Goal: Information Seeking & Learning: Understand process/instructions

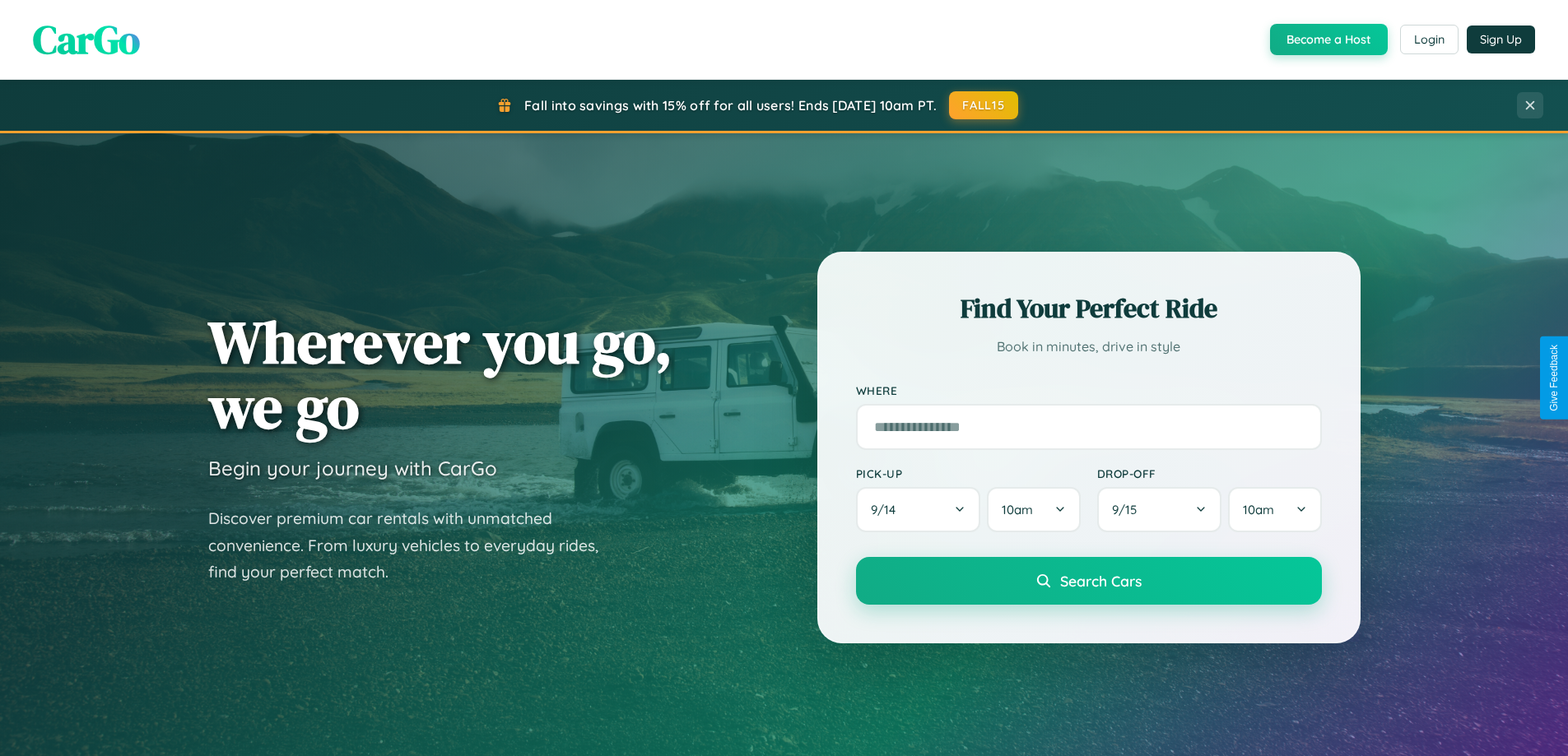
scroll to position [1131, 0]
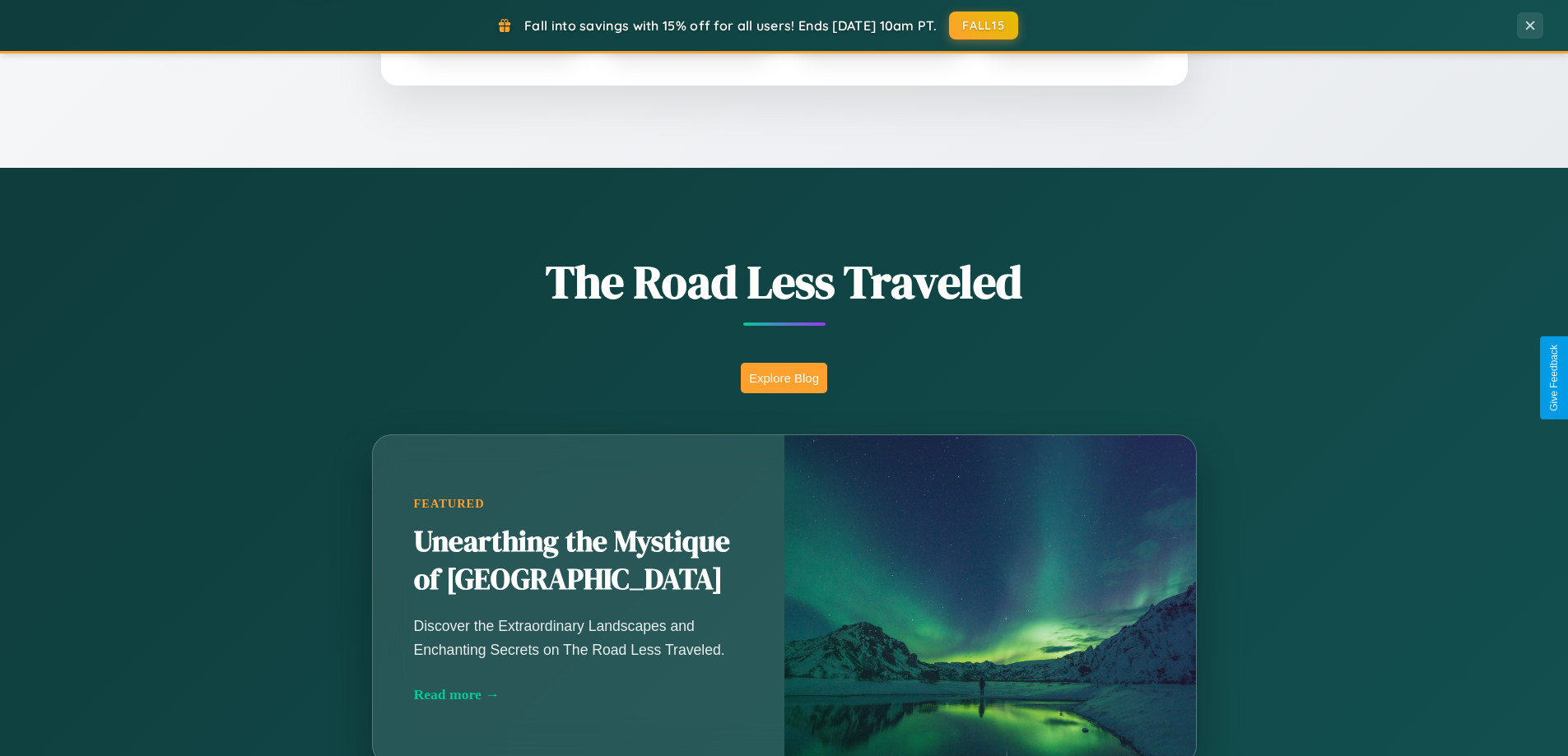
click at [783, 377] on button "Explore Blog" at bounding box center [784, 377] width 86 height 30
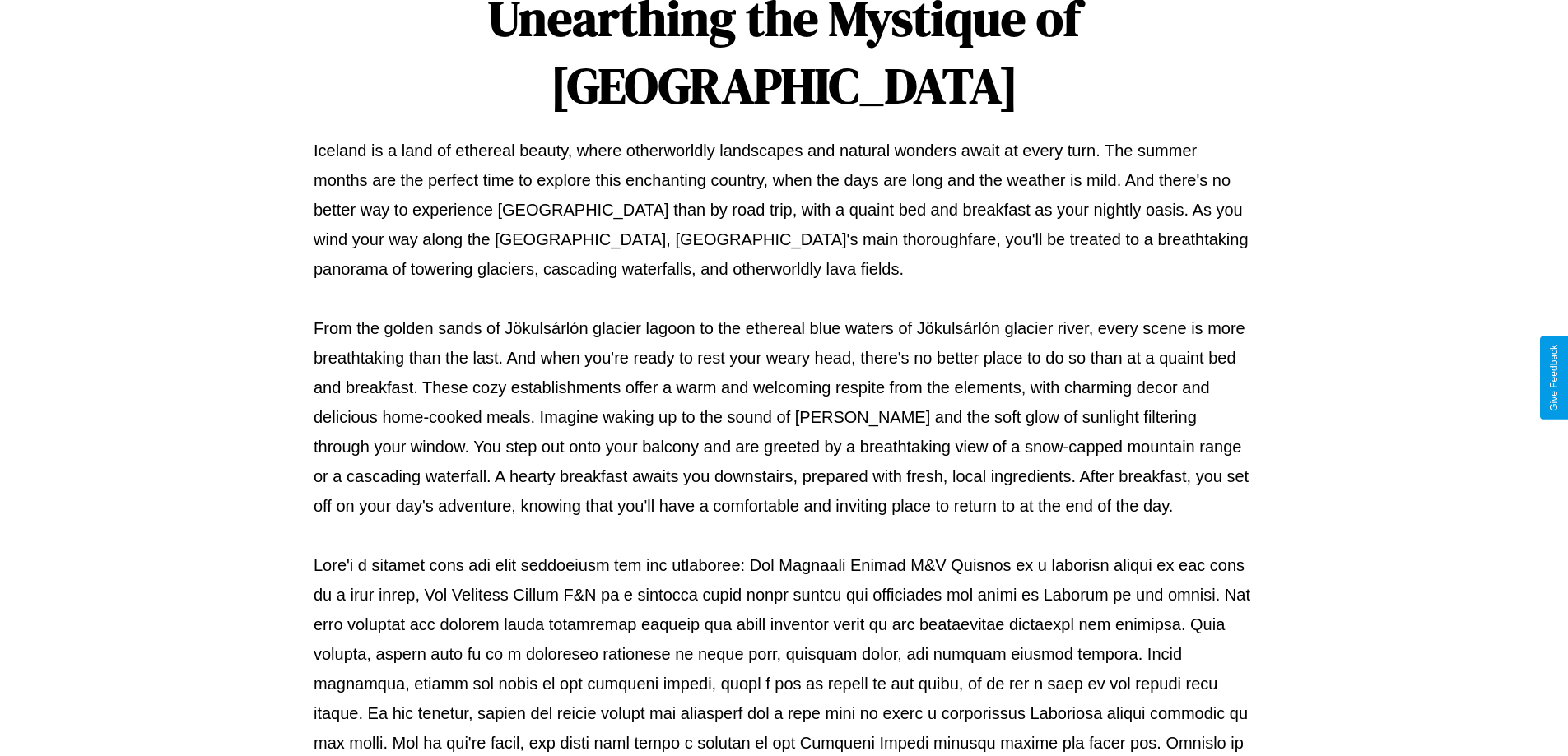
scroll to position [532, 0]
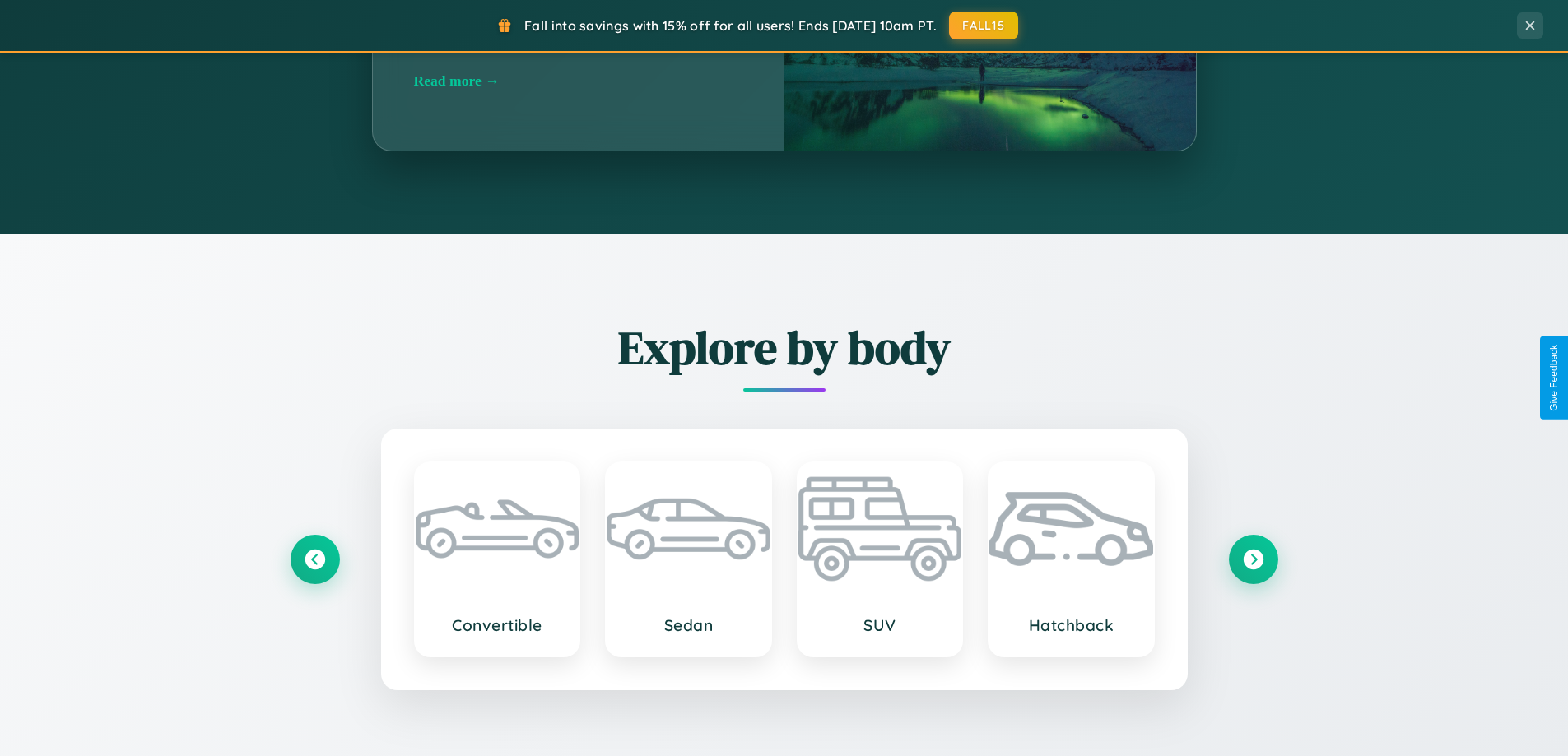
scroll to position [3164, 0]
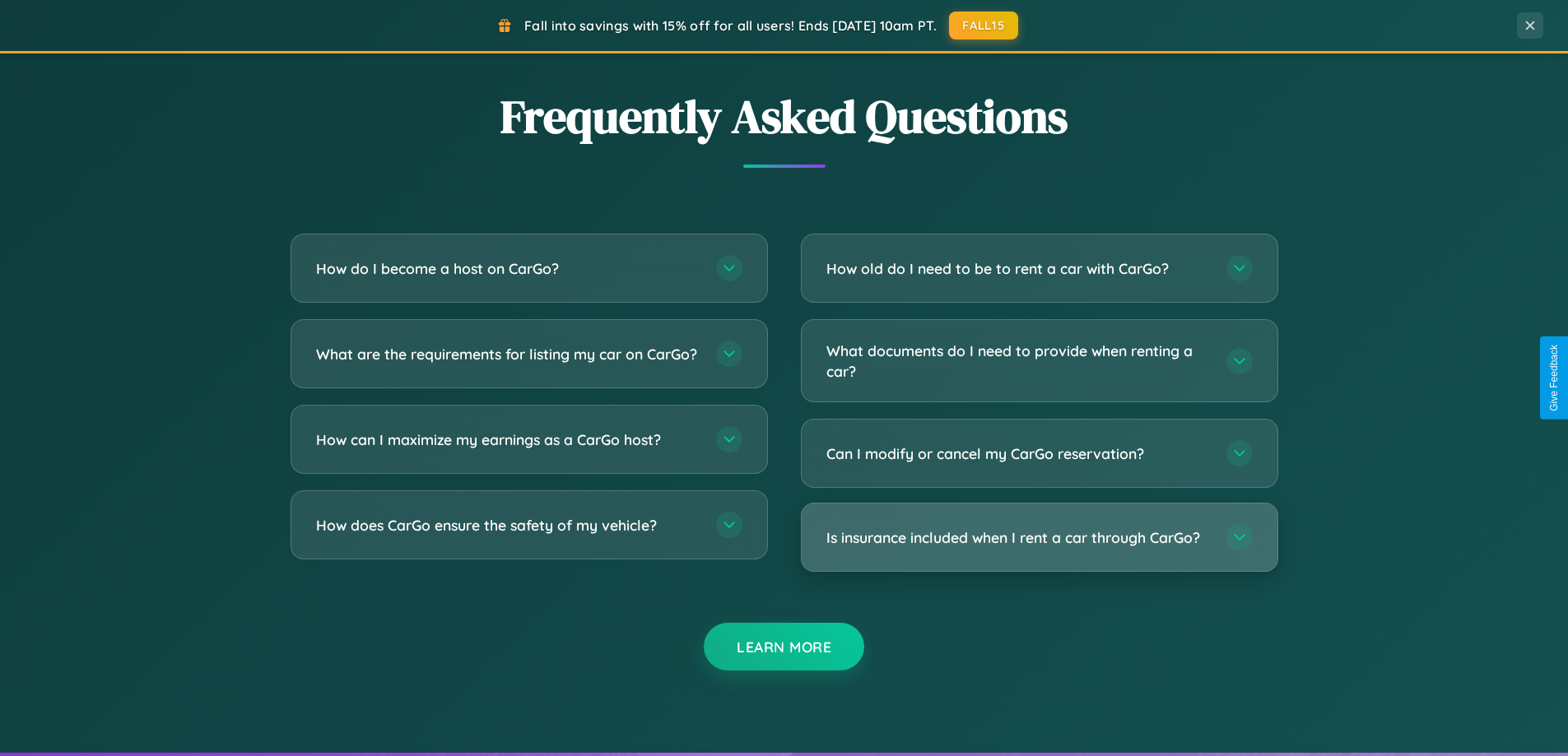
click at [1038, 537] on h3 "Is insurance included when I rent a car through CarGo?" at bounding box center [1018, 537] width 383 height 21
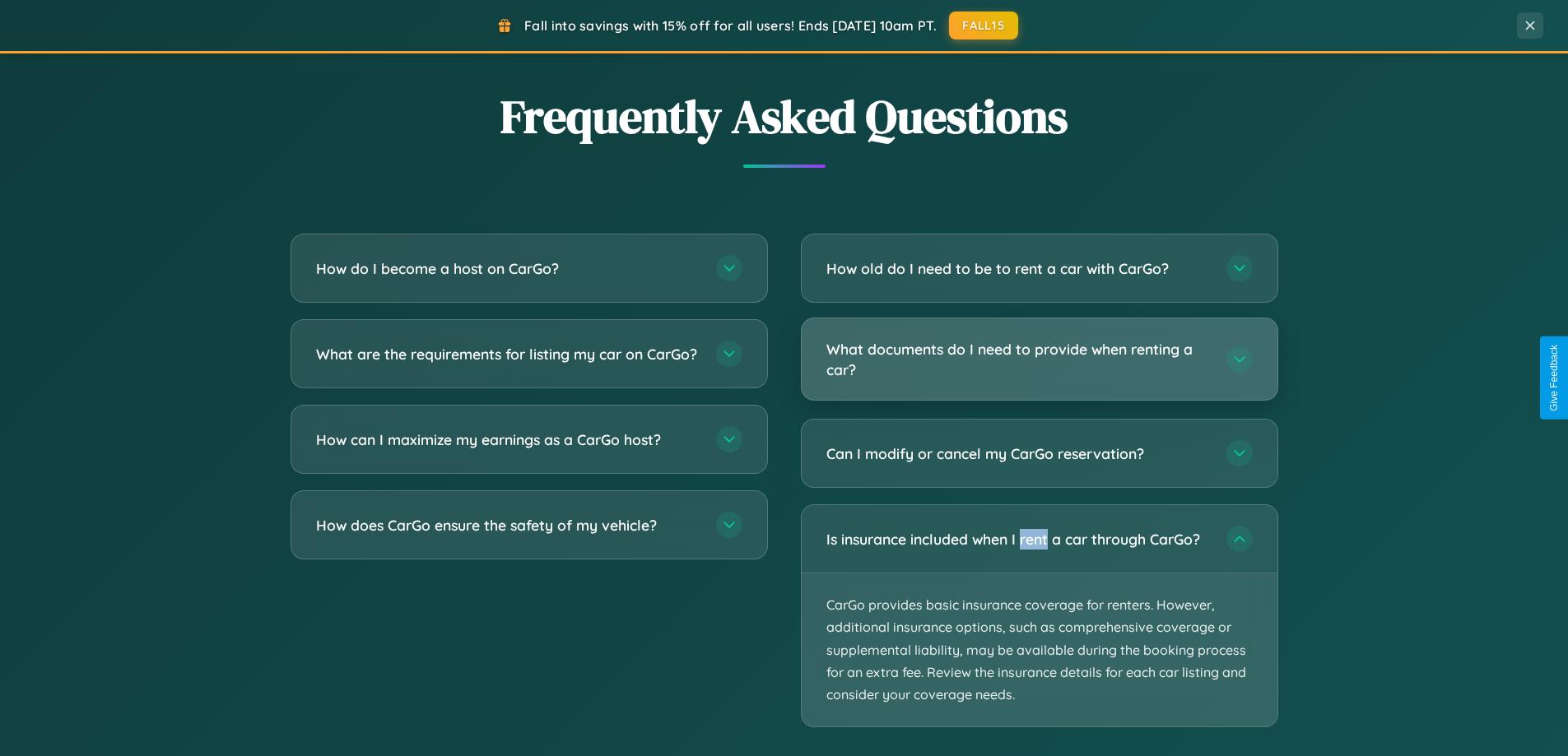
click at [1038, 359] on h3 "What documents do I need to provide when renting a car?" at bounding box center [1018, 358] width 383 height 40
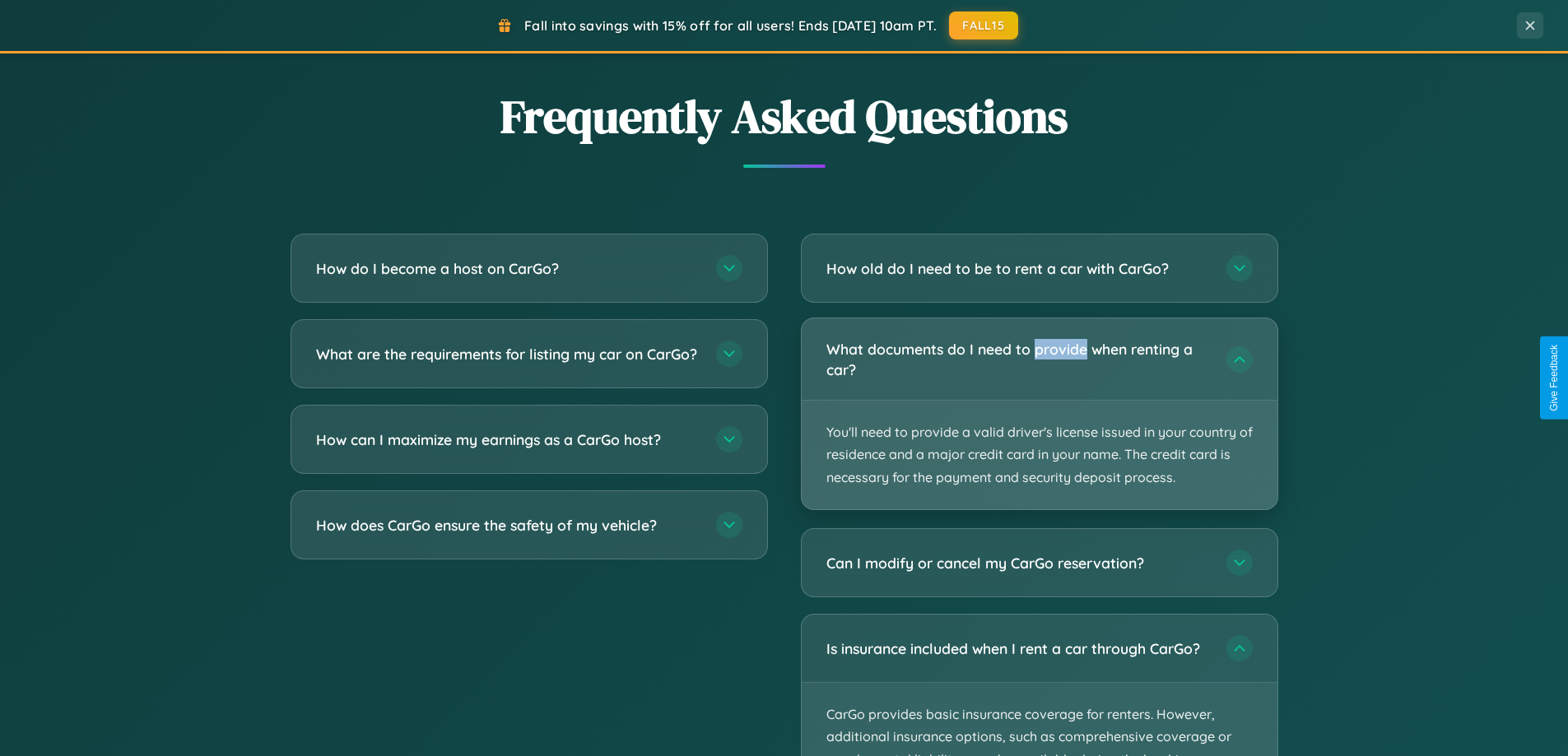
click at [1038, 412] on p "You'll need to provide a valid driver's license issued in your country of resid…" at bounding box center [1039, 455] width 476 height 109
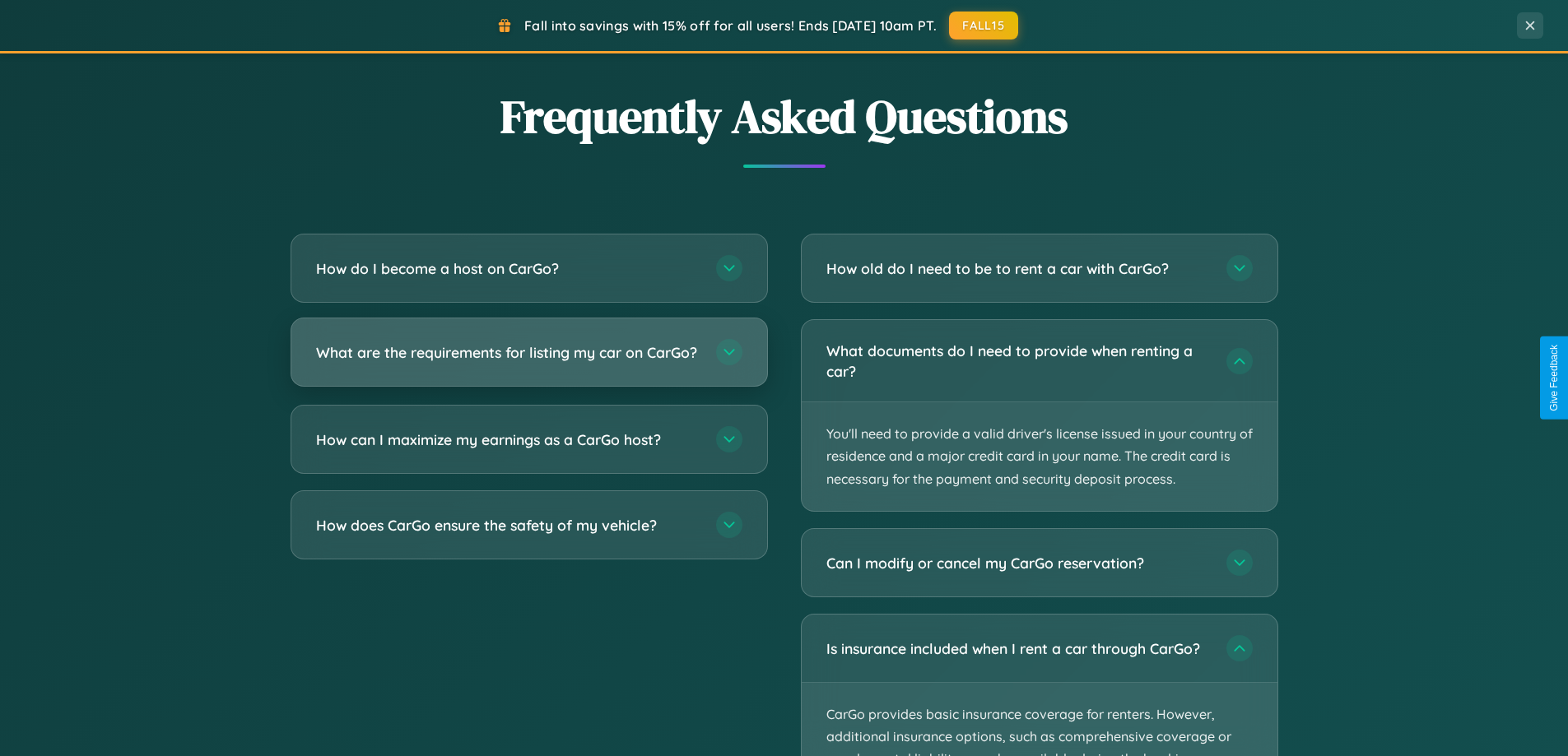
click at [529, 360] on h3 "What are the requirements for listing my car on CarGo?" at bounding box center [508, 351] width 383 height 21
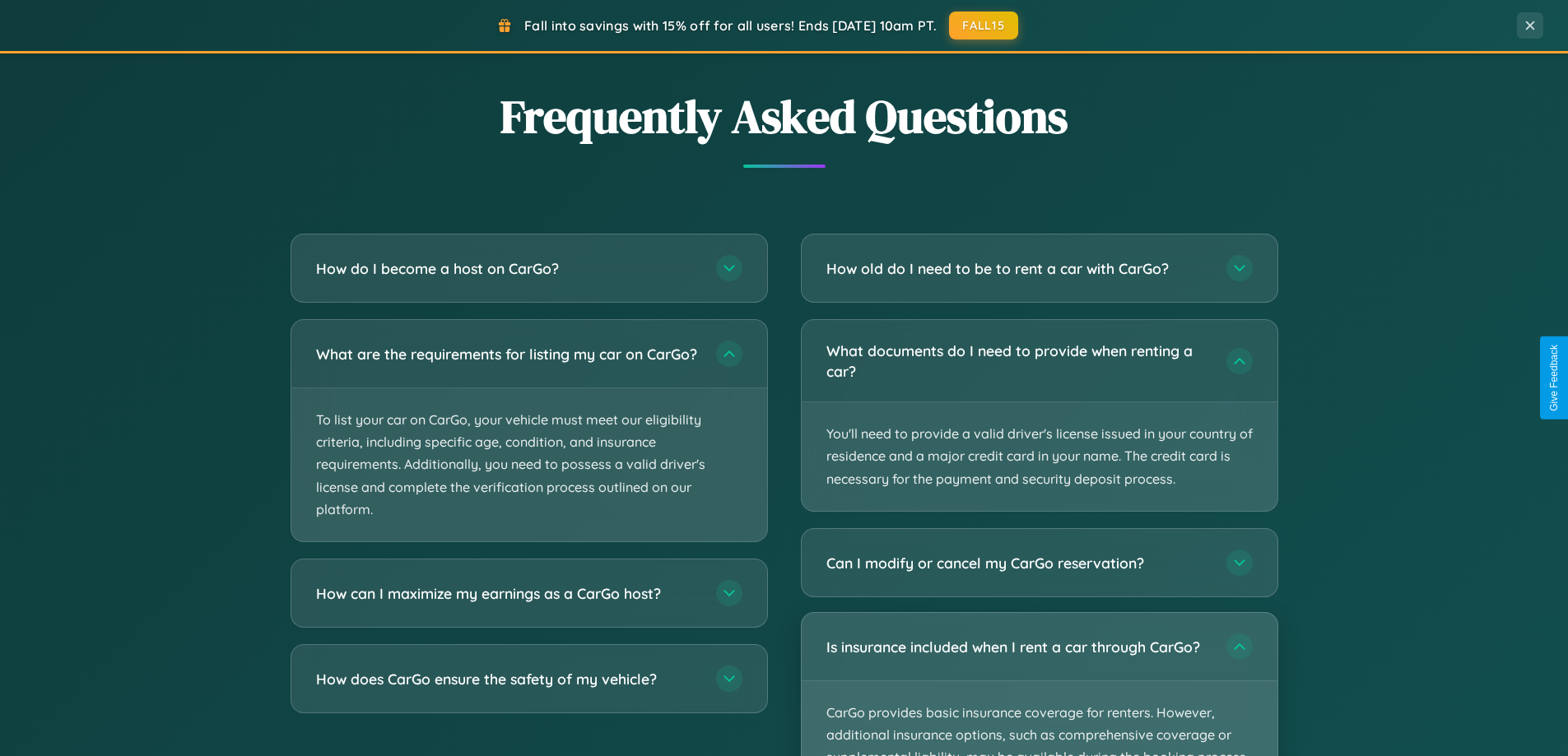
click at [1038, 684] on p "CarGo provides basic insurance coverage for renters. However, additional insura…" at bounding box center [1039, 757] width 476 height 153
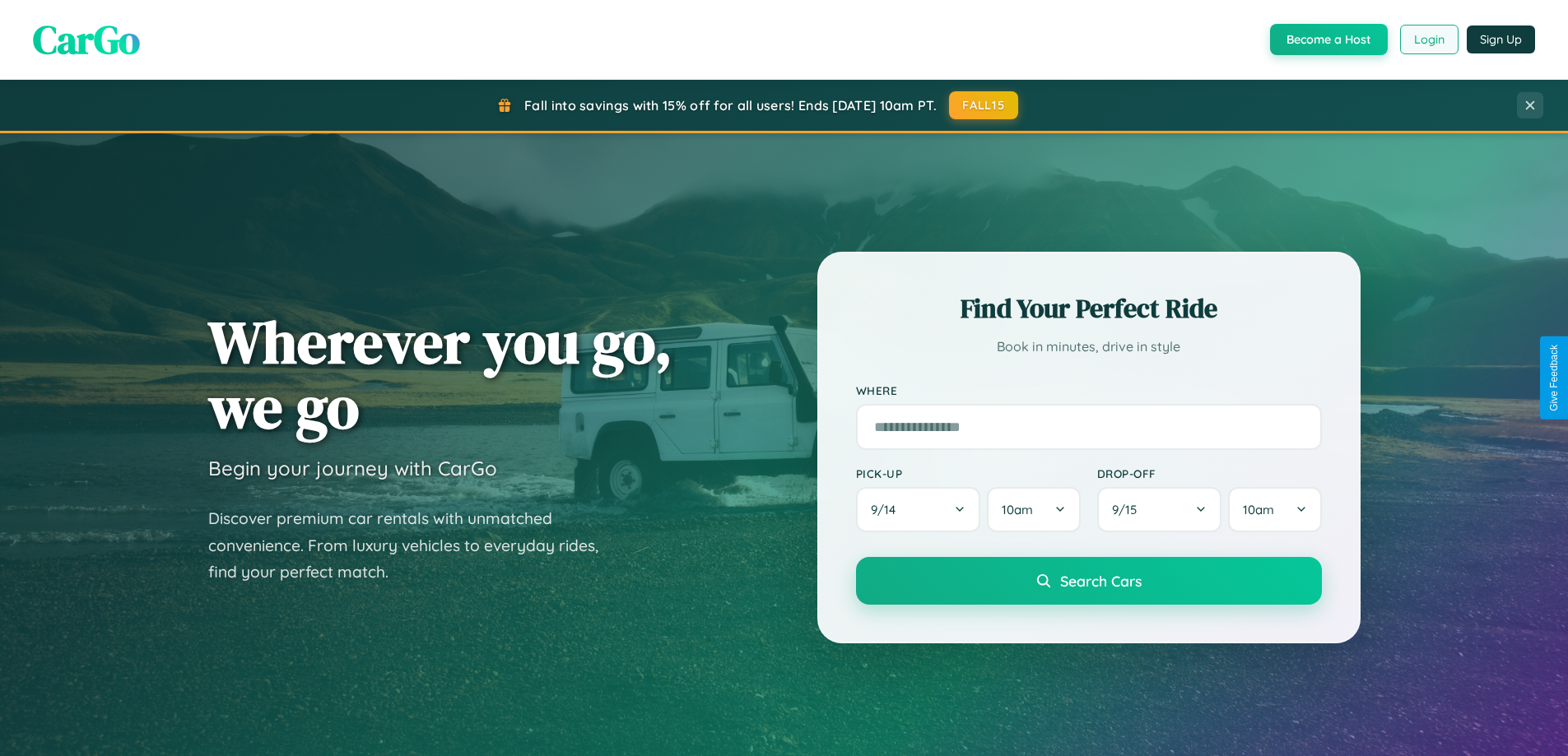
click at [1428, 39] on button "Login" at bounding box center [1428, 39] width 58 height 29
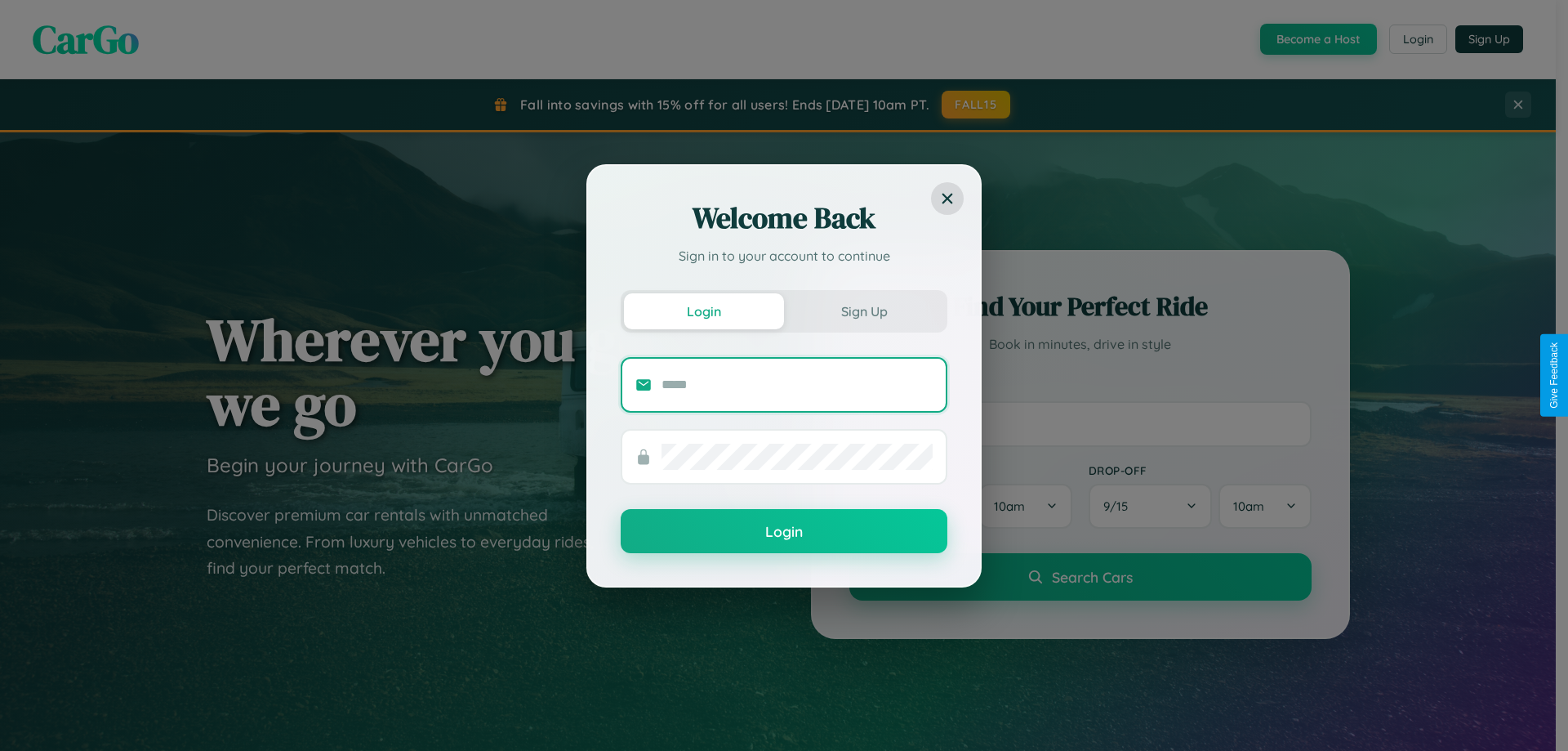
click at [797, 384] on input "text" at bounding box center [797, 384] width 271 height 26
type input "**********"
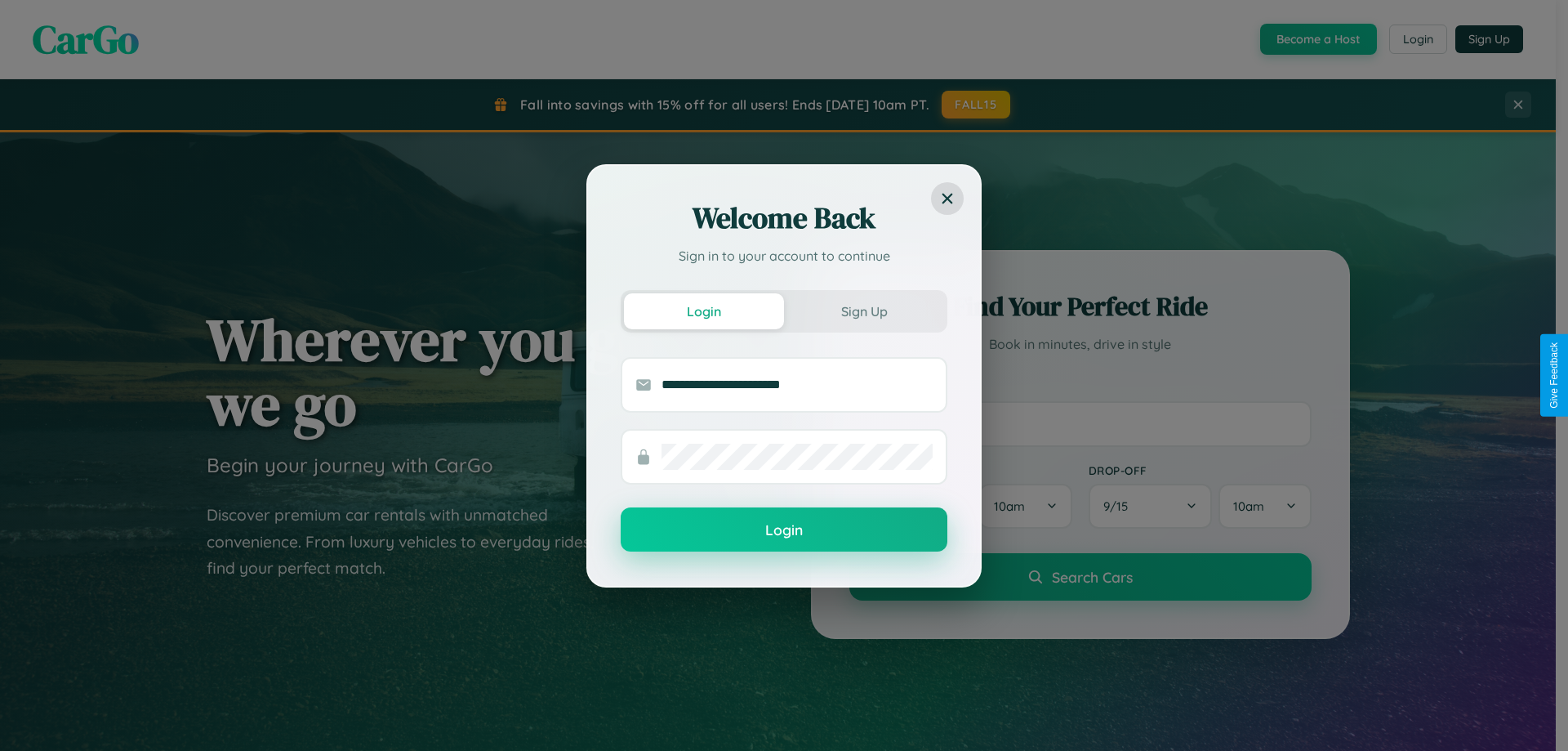
click at [784, 531] on button "Login" at bounding box center [784, 529] width 327 height 44
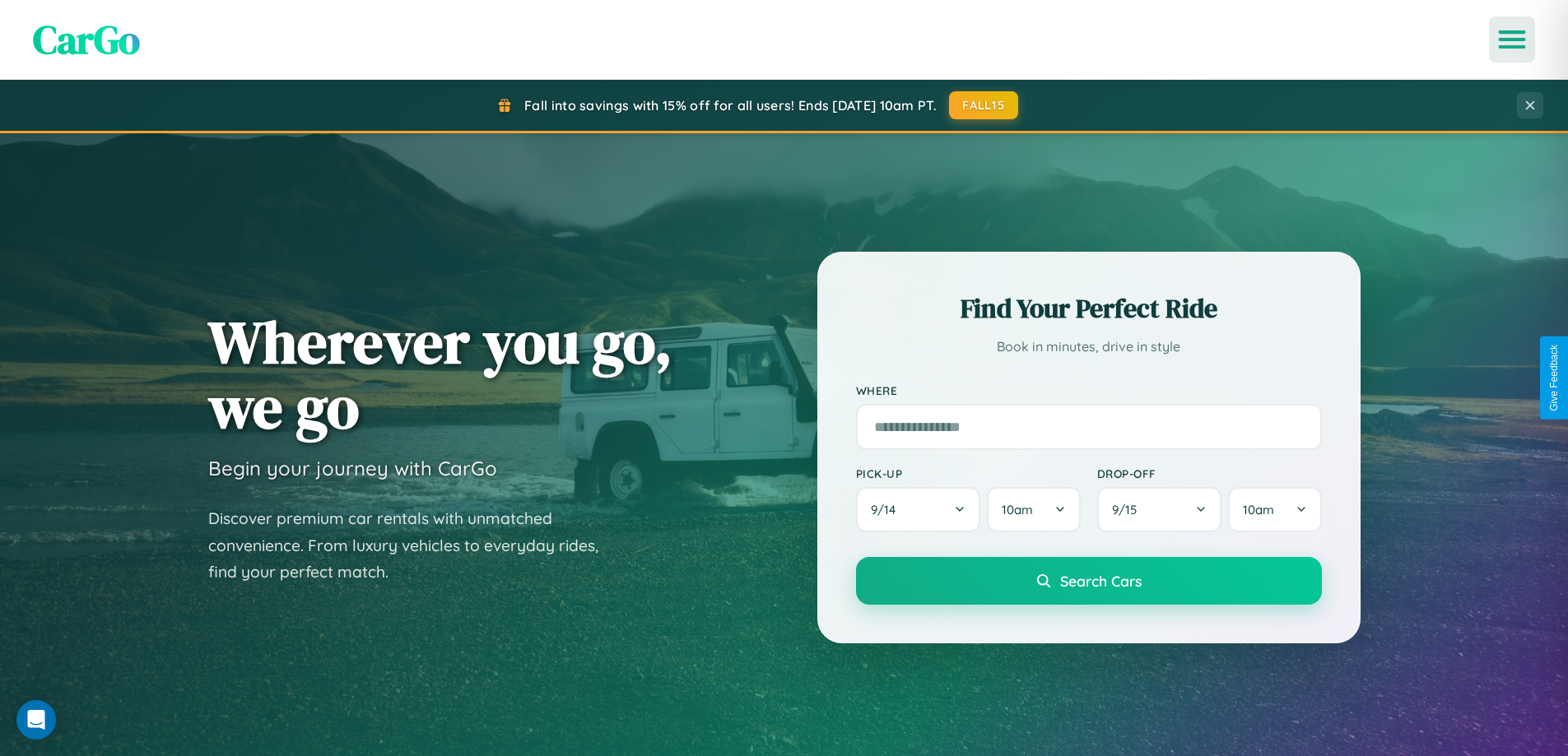
click at [1512, 39] on icon "Open menu" at bounding box center [1512, 39] width 24 height 15
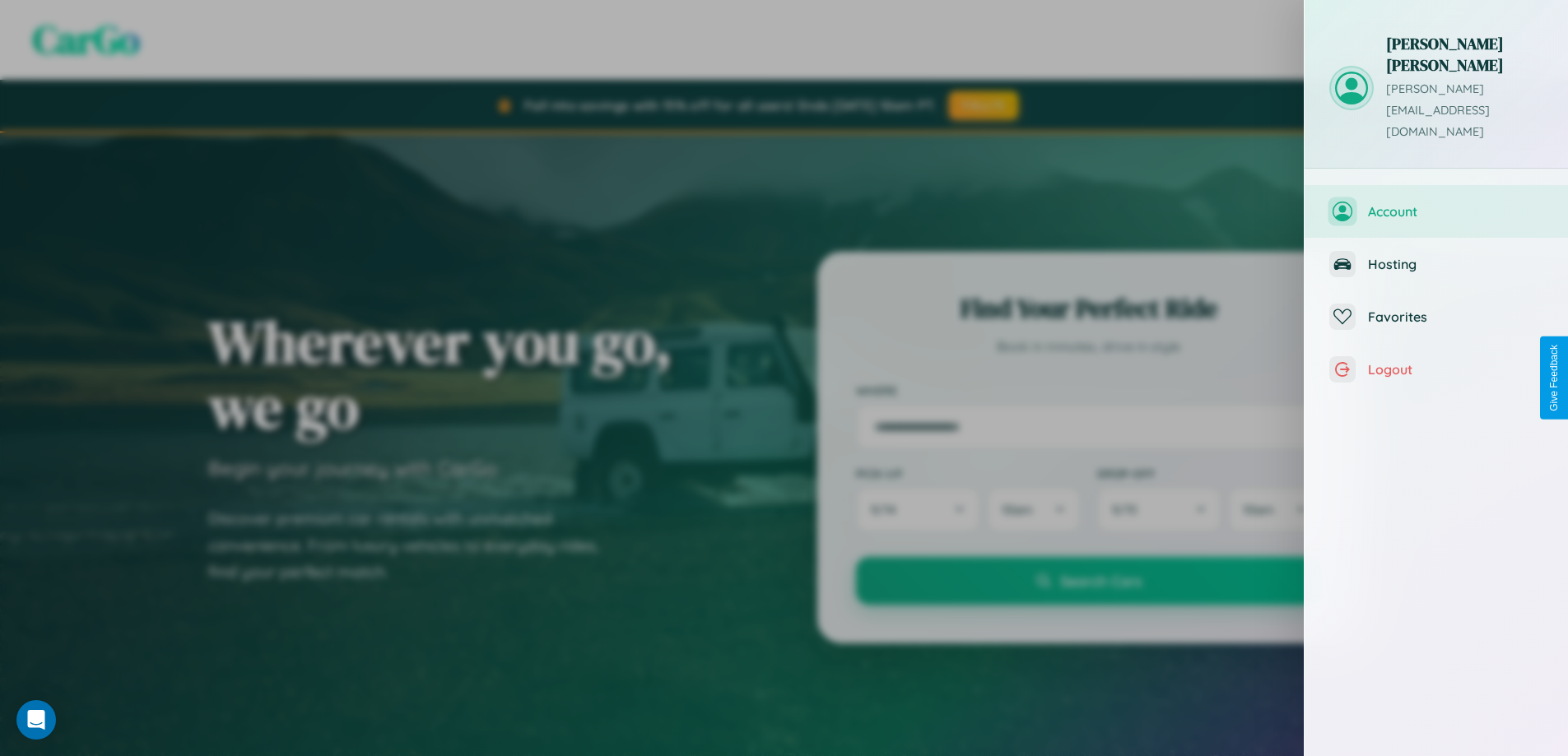
click at [1436, 203] on span "Account" at bounding box center [1455, 211] width 175 height 17
